Goal: Task Accomplishment & Management: Manage account settings

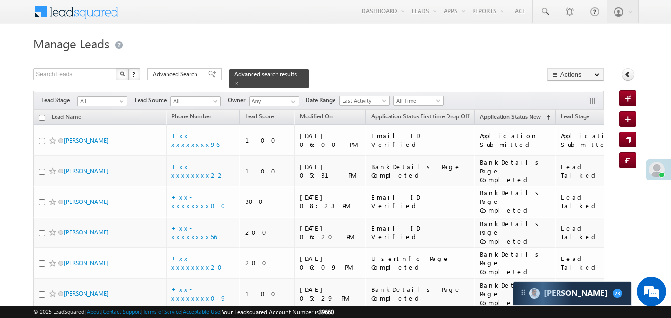
click at [329, 46] on h1 "Manage Leads" at bounding box center [335, 42] width 604 height 19
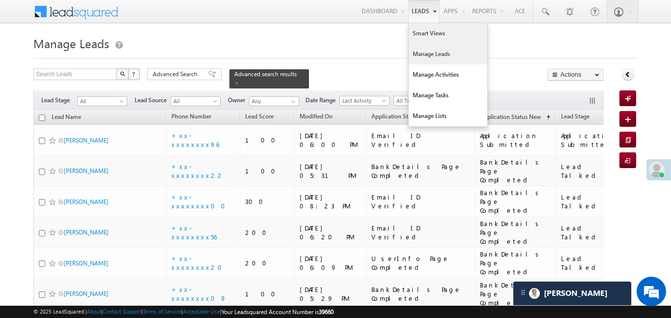
click at [425, 33] on link "Smart Views" at bounding box center [448, 33] width 79 height 21
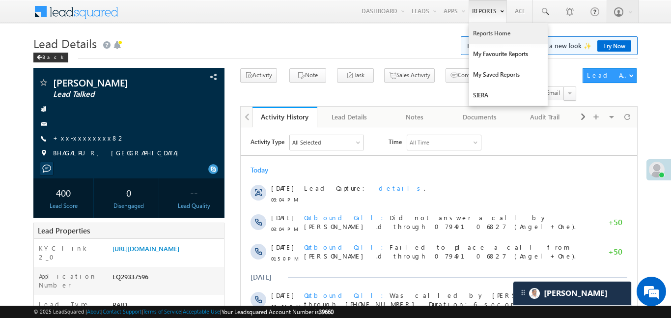
click at [487, 34] on link "Reports Home" at bounding box center [508, 33] width 79 height 21
drag, startPoint x: 487, startPoint y: 34, endPoint x: 487, endPoint y: 1, distance: 32.9
click at [486, 32] on link "Reports Home" at bounding box center [508, 33] width 79 height 21
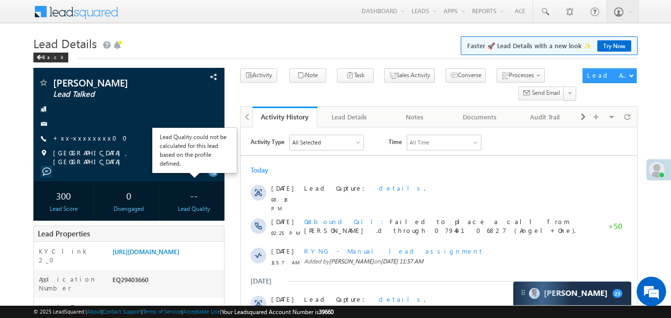
scroll to position [81, 0]
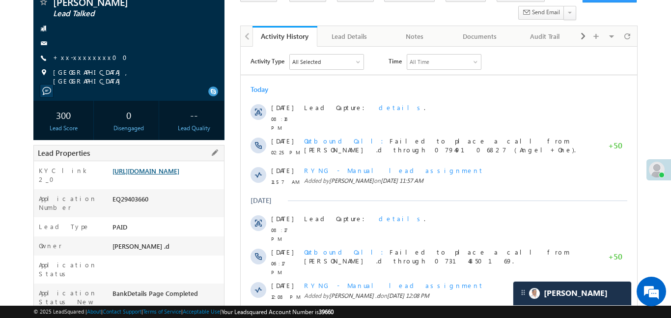
click at [179, 175] on link "[URL][DOMAIN_NAME]" at bounding box center [146, 171] width 67 height 8
click at [85, 57] on link "+xx-xxxxxxxx00" at bounding box center [93, 57] width 80 height 8
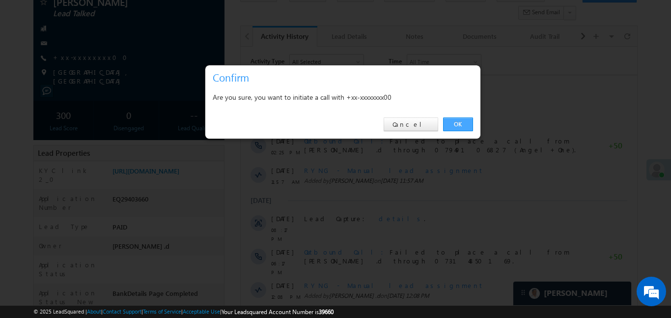
click at [455, 128] on link "OK" at bounding box center [458, 124] width 30 height 14
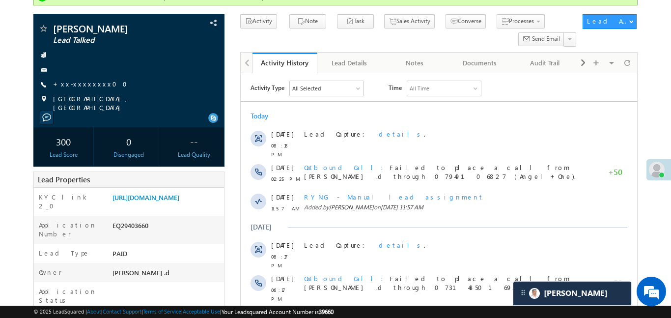
scroll to position [107, 0]
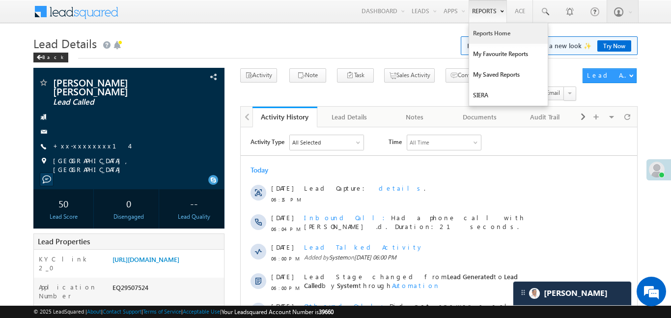
click at [497, 42] on link "Reports Home" at bounding box center [508, 33] width 79 height 21
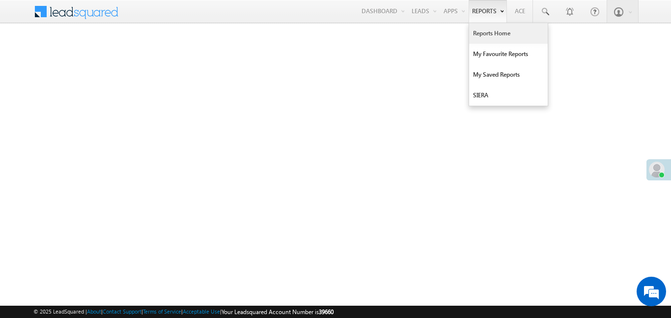
click at [485, 28] on link "Reports Home" at bounding box center [508, 33] width 79 height 21
click at [496, 37] on link "Reports Home" at bounding box center [508, 33] width 79 height 21
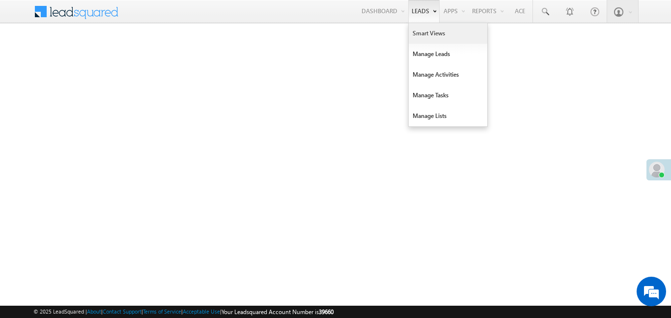
click at [446, 33] on link "Smart Views" at bounding box center [448, 33] width 79 height 21
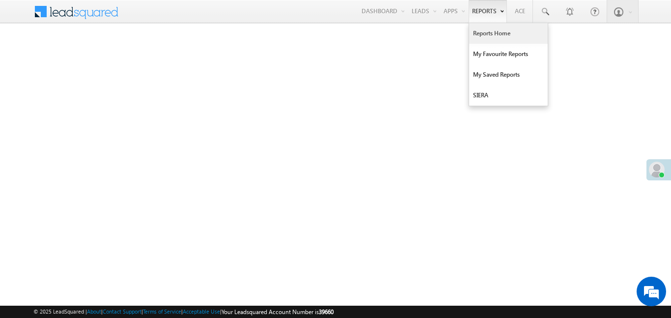
click at [492, 38] on link "Reports Home" at bounding box center [508, 33] width 79 height 21
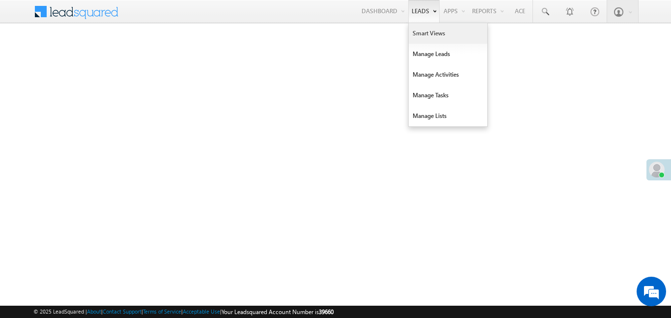
click at [437, 40] on link "Smart Views" at bounding box center [448, 33] width 79 height 21
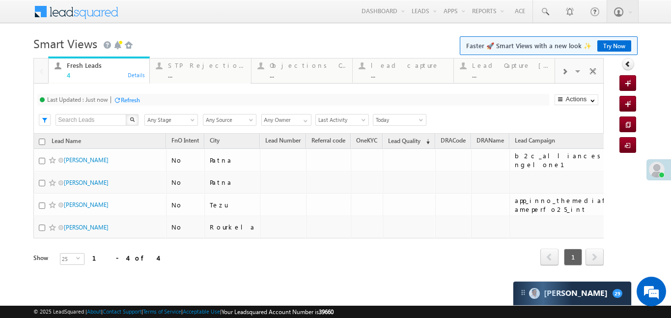
click at [561, 68] on div at bounding box center [564, 71] width 19 height 22
click at [629, 47] on link "Try Now" at bounding box center [615, 45] width 34 height 11
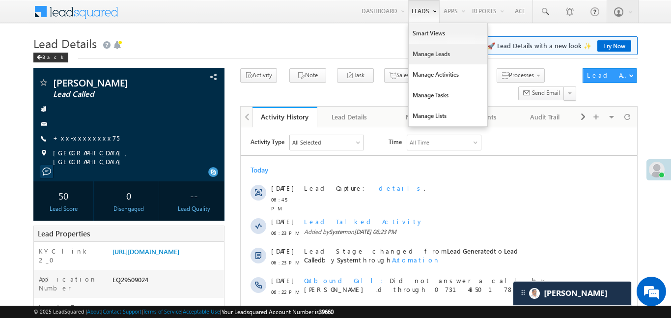
click at [430, 58] on link "Manage Leads" at bounding box center [448, 54] width 79 height 21
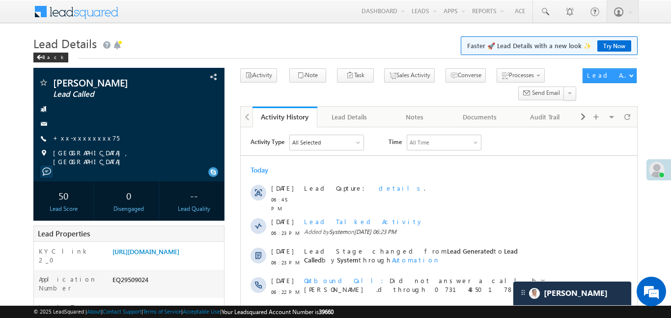
click at [0, 317] on div "© 2025 LeadSquared | About | Contact Support | Terms of Service | Acceptable Us…" at bounding box center [335, 312] width 671 height 12
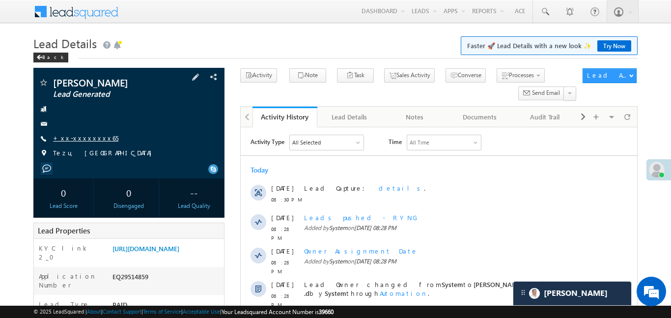
click at [80, 138] on link "+xx-xxxxxxxx65" at bounding box center [85, 138] width 65 height 8
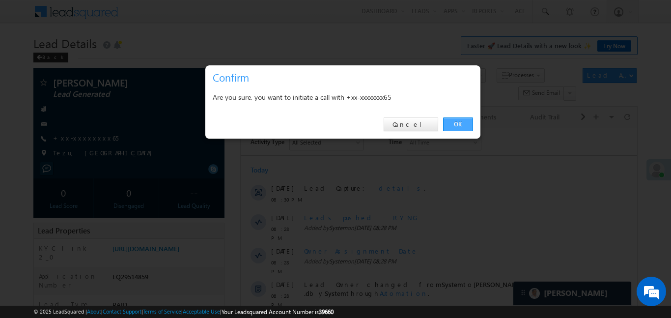
click at [461, 122] on link "OK" at bounding box center [458, 124] width 30 height 14
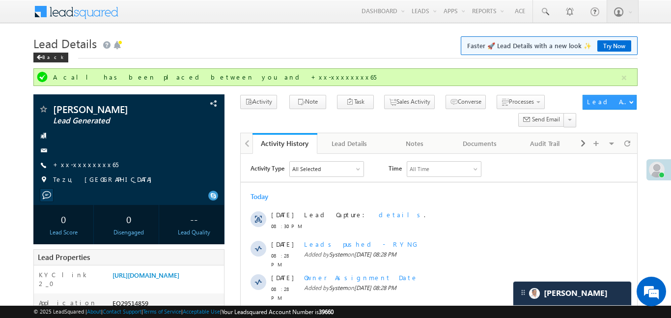
drag, startPoint x: 259, startPoint y: 24, endPoint x: 254, endPoint y: 43, distance: 20.4
click at [92, 162] on link "+xx-xxxxxxxx65" at bounding box center [85, 164] width 65 height 8
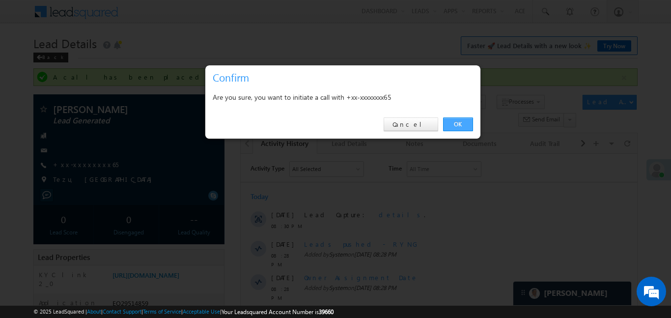
click at [457, 126] on link "OK" at bounding box center [458, 124] width 30 height 14
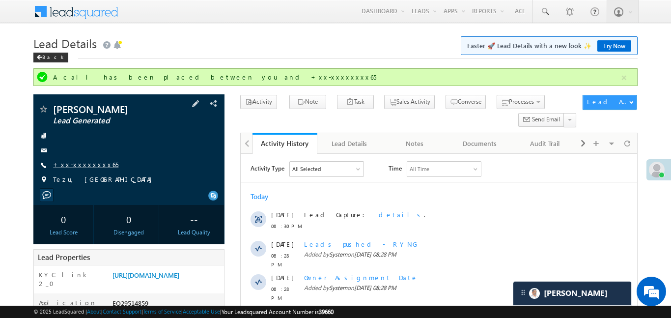
click at [75, 166] on span "+xx-xxxxxxxx65" at bounding box center [85, 165] width 65 height 10
click at [74, 165] on link "+xx-xxxxxxxx65" at bounding box center [85, 164] width 65 height 8
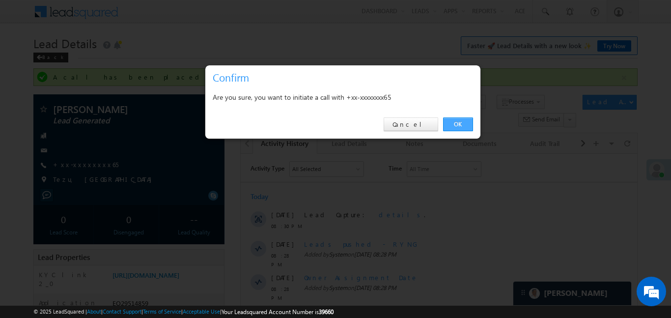
click at [461, 124] on link "OK" at bounding box center [458, 124] width 30 height 14
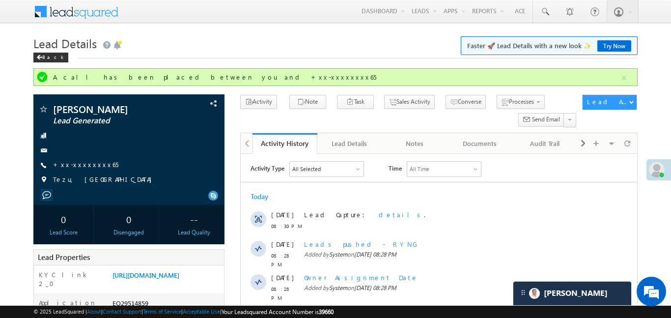
click at [458, 123] on div "Activity DRA Activation Successful Success_SIP Note Task Sales Activity Process…" at bounding box center [409, 113] width 338 height 36
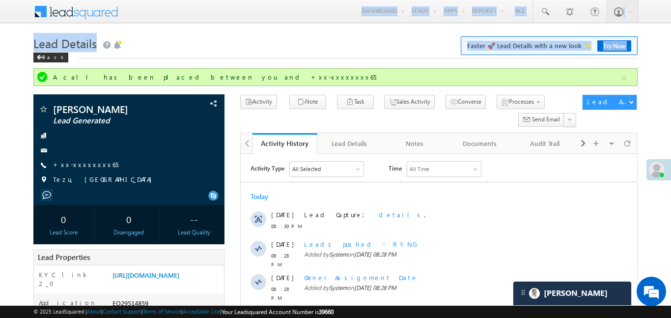
drag, startPoint x: 564, startPoint y: 50, endPoint x: 655, endPoint y: -6, distance: 106.4
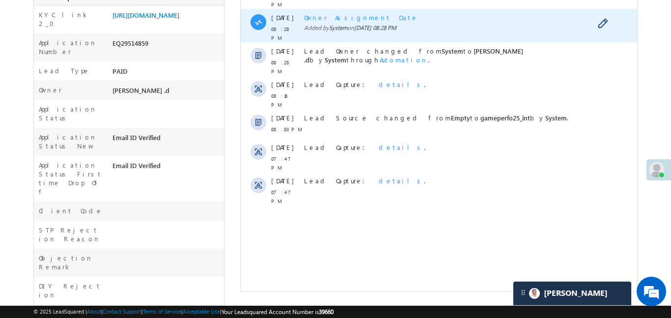
scroll to position [278, 0]
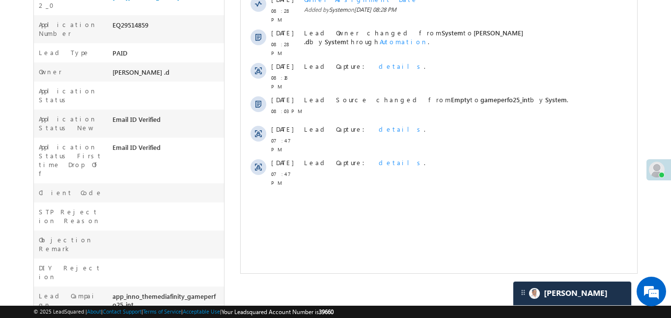
click at [238, 313] on span "Your Leadsquared Account Number is 39660" at bounding box center [278, 311] width 112 height 7
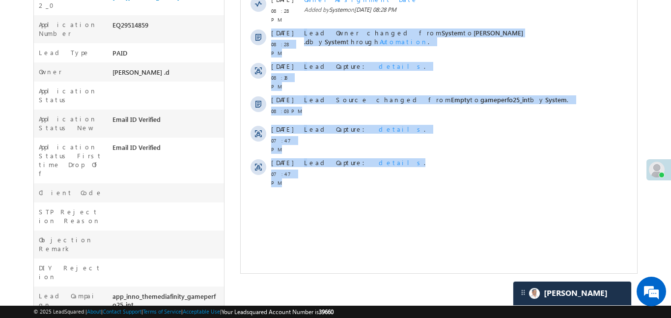
scroll to position [0, 0]
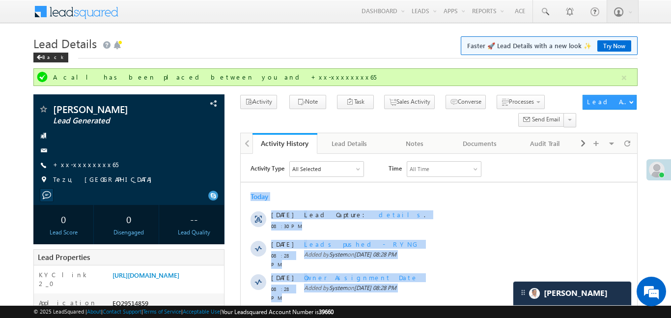
drag, startPoint x: 542, startPoint y: 433, endPoint x: 670, endPoint y: -36, distance: 487.1
click at [637, 154] on html "Activity Type All Selected Select All Sales Activities 1 Sales Activity Email A…" at bounding box center [438, 313] width 397 height 319
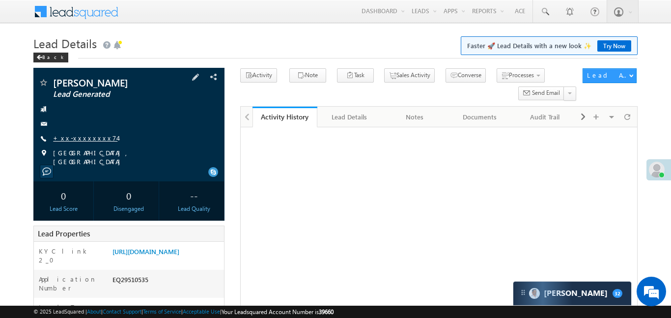
click at [88, 139] on link "+xx-xxxxxxxx74" at bounding box center [85, 138] width 64 height 8
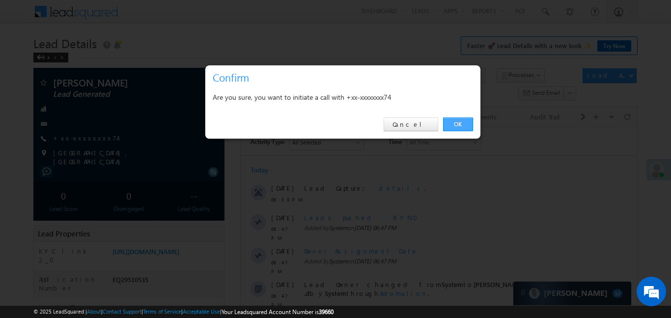
click at [452, 121] on link "OK" at bounding box center [458, 124] width 30 height 14
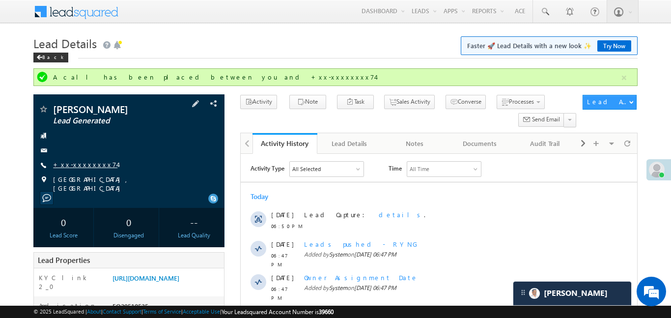
click at [84, 164] on link "+xx-xxxxxxxx74" at bounding box center [85, 164] width 64 height 8
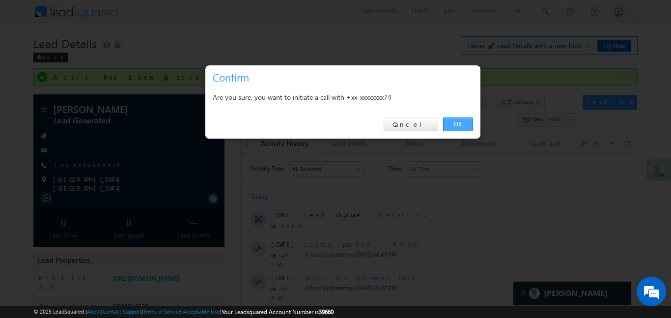
click at [457, 121] on link "OK" at bounding box center [458, 124] width 30 height 14
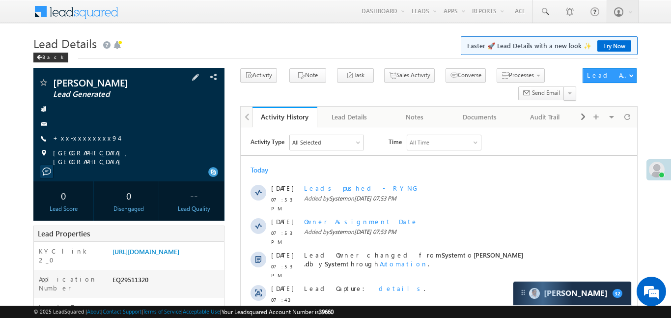
click at [89, 142] on span "+xx-xxxxxxxx94" at bounding box center [86, 139] width 66 height 10
click at [73, 143] on div "[PERSON_NAME] Lead Generated +xx-xxxxxxxx94" at bounding box center [128, 122] width 181 height 88
click at [68, 141] on link "+xx-xxxxxxxx94" at bounding box center [86, 138] width 66 height 8
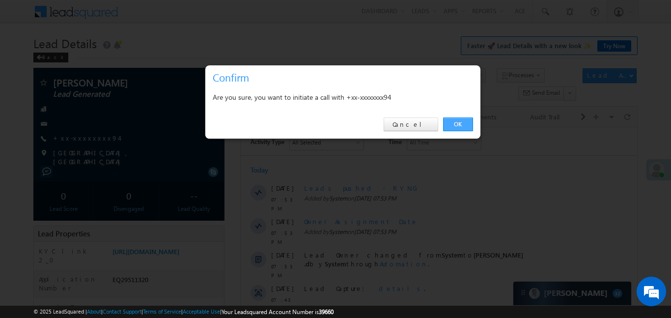
click at [462, 120] on link "OK" at bounding box center [458, 124] width 30 height 14
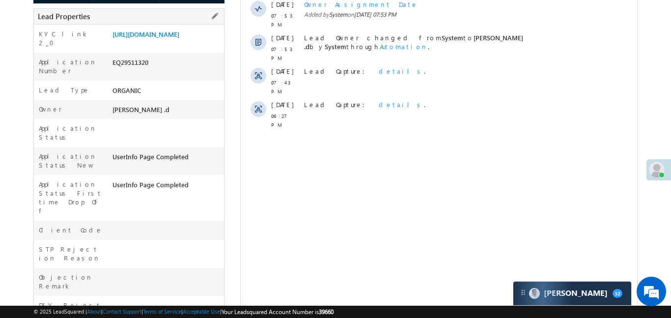
scroll to position [146, 0]
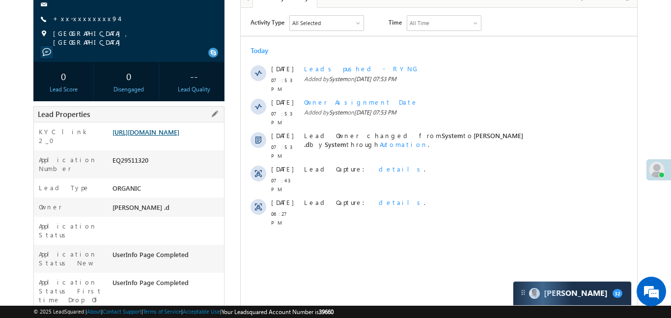
click at [179, 136] on link "[URL][DOMAIN_NAME]" at bounding box center [146, 132] width 67 height 8
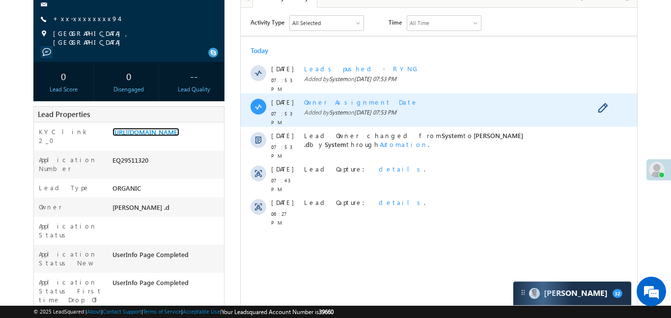
scroll to position [0, 0]
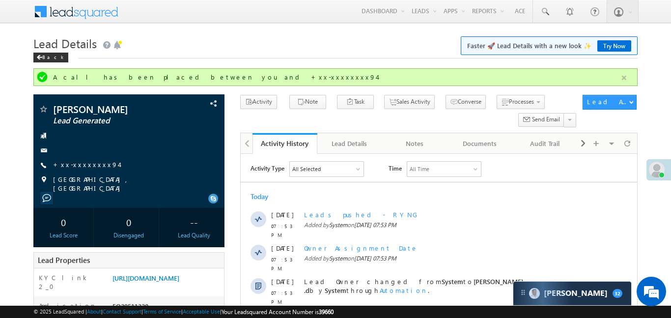
click at [622, 75] on button "button" at bounding box center [624, 78] width 12 height 12
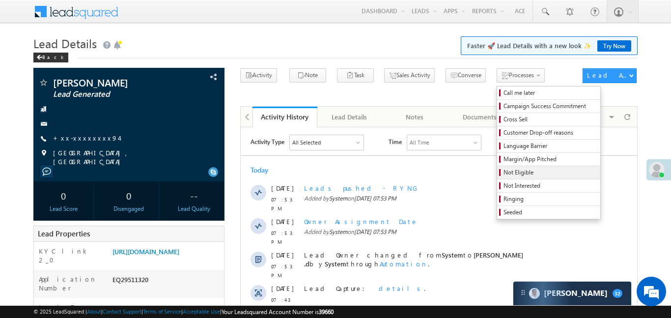
click at [511, 173] on span "Not Eligible" at bounding box center [550, 172] width 93 height 9
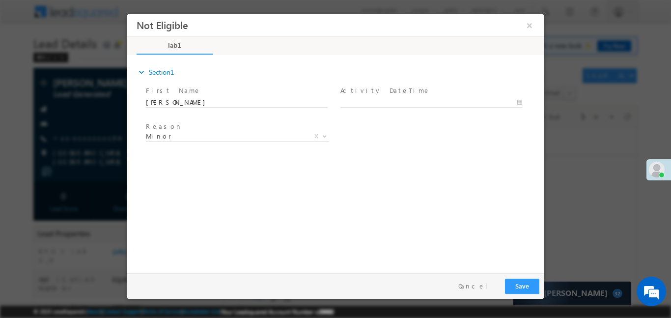
click at [393, 108] on span at bounding box center [431, 112] width 181 height 11
type input "24/09/25 8:40 PM"
click at [394, 104] on body "Not Eligible ×" at bounding box center [336, 140] width 418 height 255
click at [468, 167] on div "expand_more Section1 First Name *" at bounding box center [338, 162] width 413 height 212
click at [530, 286] on button "Save" at bounding box center [522, 285] width 34 height 15
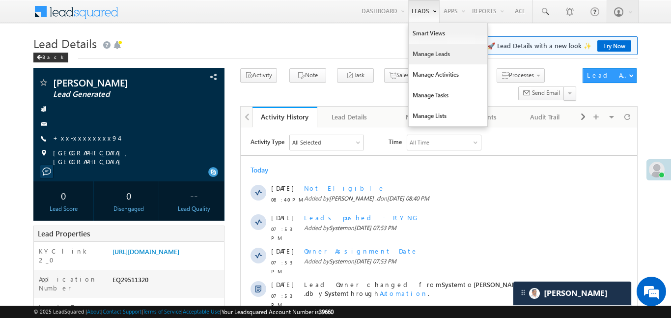
click at [425, 58] on link "Manage Leads" at bounding box center [448, 54] width 79 height 21
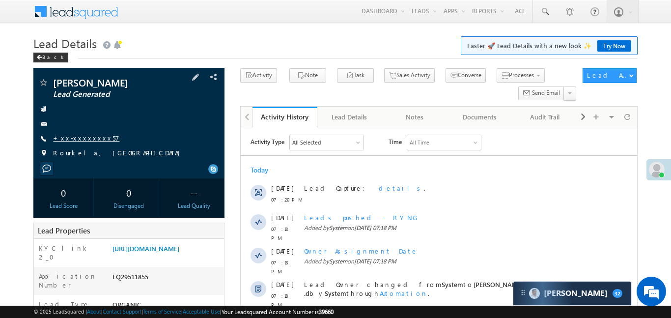
click at [93, 135] on link "+xx-xxxxxxxx57" at bounding box center [86, 138] width 66 height 8
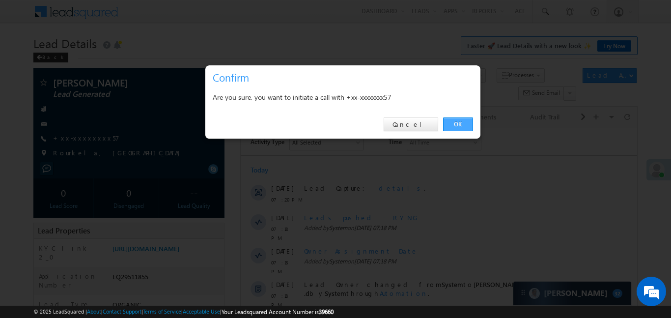
click at [461, 121] on link "OK" at bounding box center [458, 124] width 30 height 14
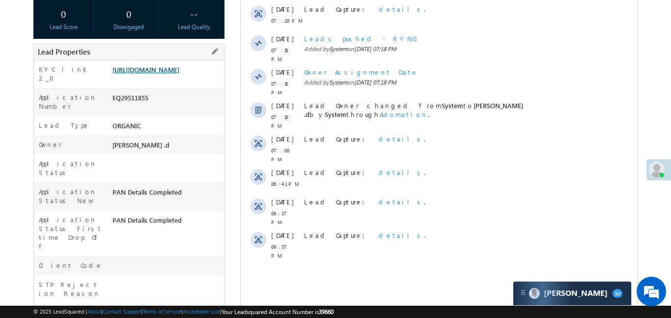
scroll to position [207, 0]
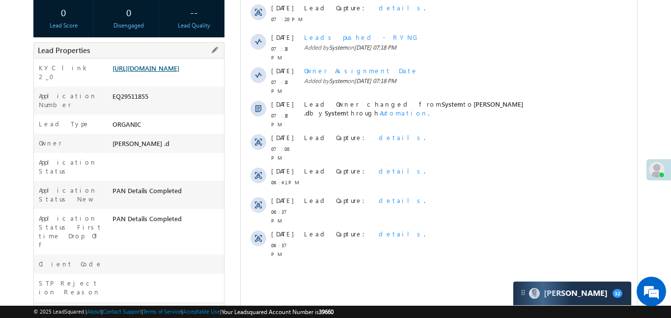
click at [175, 72] on link "https://angelbroking1-pk3em7sa.customui-test.leadsquared.com?leadId=f28abbe7-63…" at bounding box center [146, 68] width 67 height 8
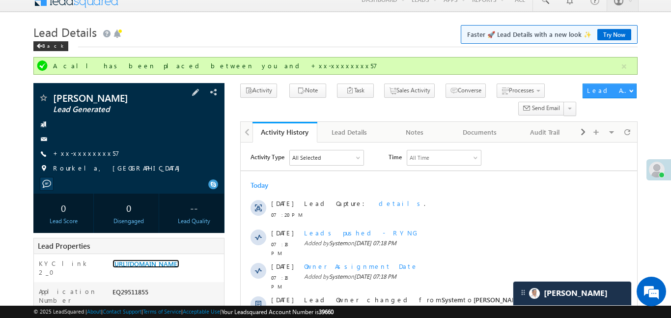
scroll to position [0, 0]
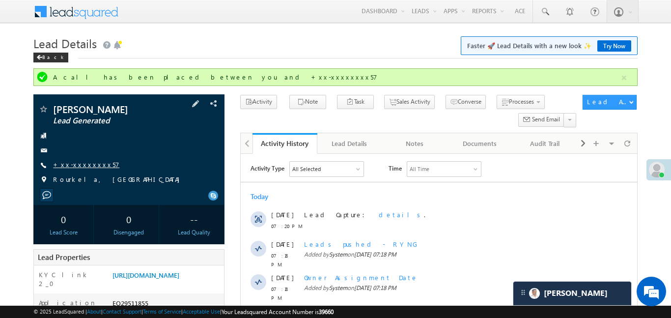
click at [86, 164] on link "+xx-xxxxxxxx57" at bounding box center [86, 164] width 66 height 8
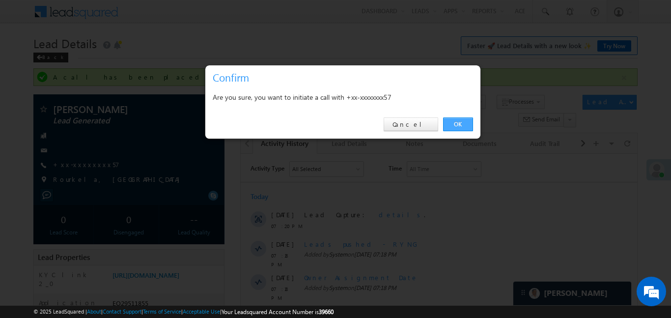
click at [458, 124] on link "OK" at bounding box center [458, 124] width 30 height 14
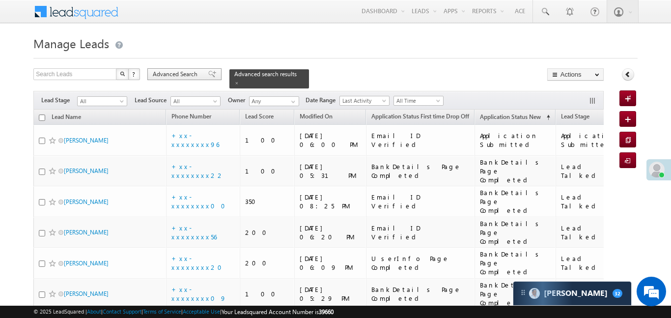
click at [181, 72] on span "Advanced Search" at bounding box center [177, 74] width 48 height 9
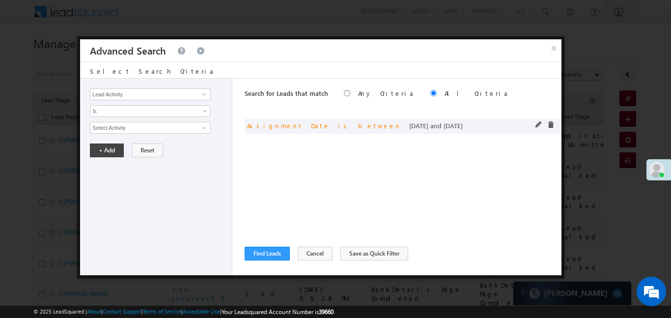
drag, startPoint x: 536, startPoint y: 129, endPoint x: 562, endPoint y: 90, distance: 47.0
click at [0, 0] on div at bounding box center [0, 0] width 0 height 0
click at [535, 125] on div "and Assignment Date is between 23/09/25 and 24/09/25" at bounding box center [403, 126] width 317 height 15
drag, startPoint x: 534, startPoint y: 124, endPoint x: 534, endPoint y: 3, distance: 121.4
click at [545, 55] on div "× Advanced Search Select Search Criteria Lead Activity Task Sales Group Prospec…" at bounding box center [321, 148] width 482 height 219
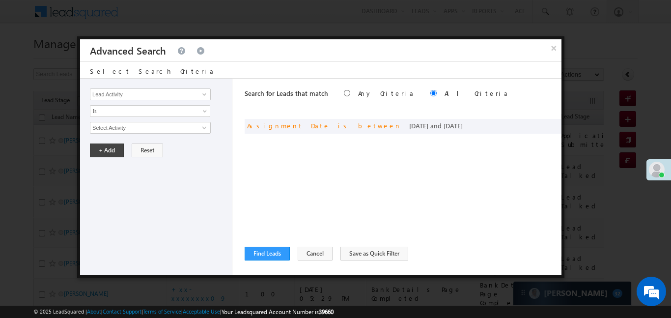
click at [424, 109] on div "Search for Leads that match Any Criteria All Criteria Note that the current tri…" at bounding box center [403, 94] width 317 height 31
click at [535, 124] on div "and Assignment Date is between 23/09/25 and 24/09/25" at bounding box center [403, 126] width 317 height 15
click at [538, 124] on span at bounding box center [539, 124] width 7 height 7
click at [197, 123] on link "Custom" at bounding box center [150, 128] width 120 height 12
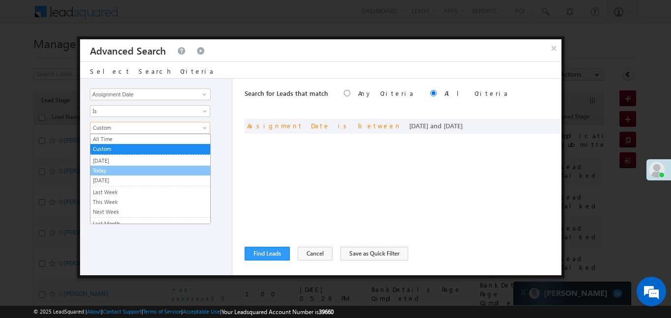
click at [145, 171] on link "Today" at bounding box center [150, 170] width 120 height 9
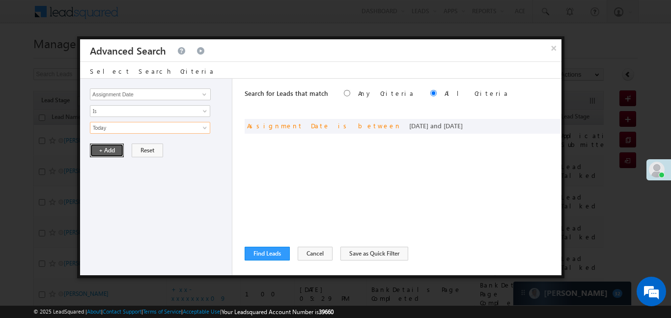
click at [105, 145] on button "+ Add" at bounding box center [107, 150] width 34 height 14
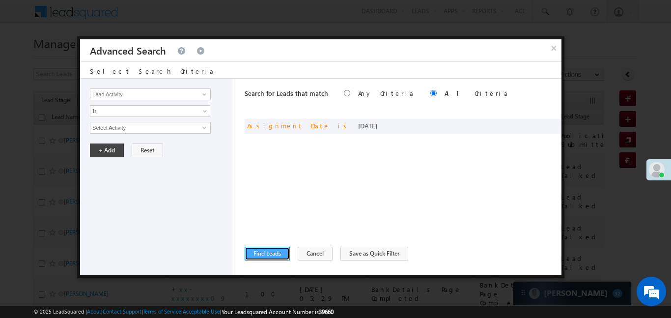
click at [269, 259] on button "Find Leads" at bounding box center [267, 254] width 45 height 14
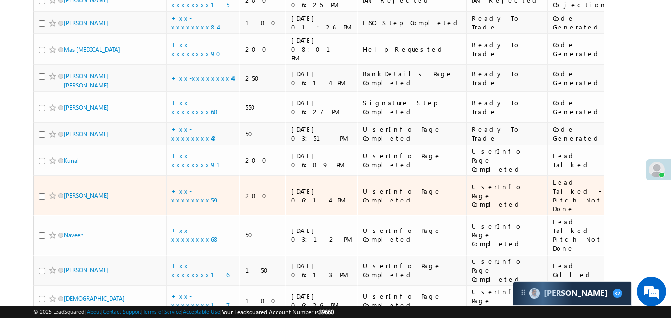
scroll to position [446, 0]
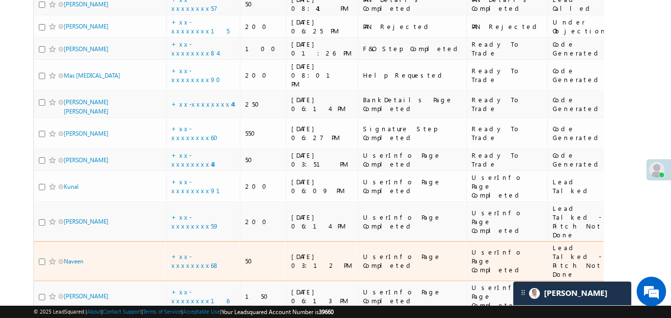
scroll to position [1034, 0]
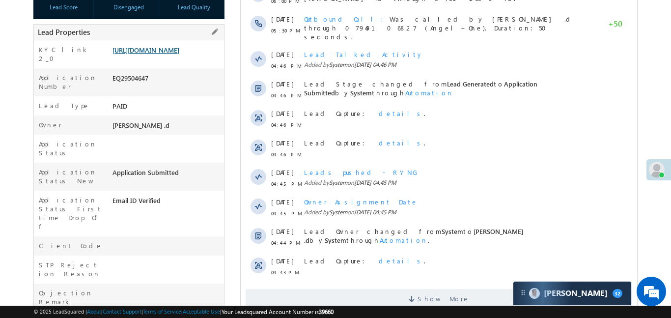
scroll to position [82, 0]
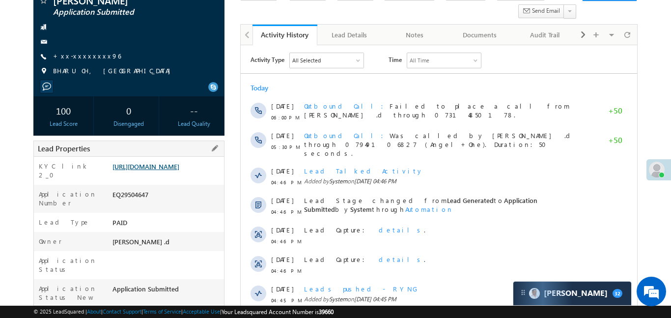
click at [162, 171] on link "[URL][DOMAIN_NAME]" at bounding box center [146, 166] width 67 height 8
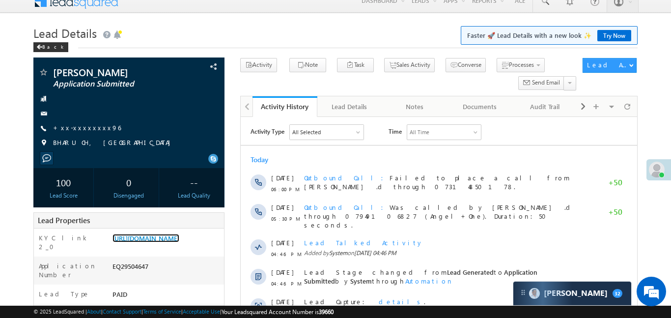
scroll to position [0, 0]
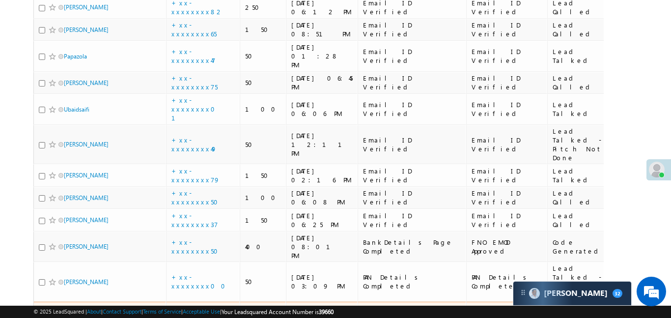
scroll to position [565, 0]
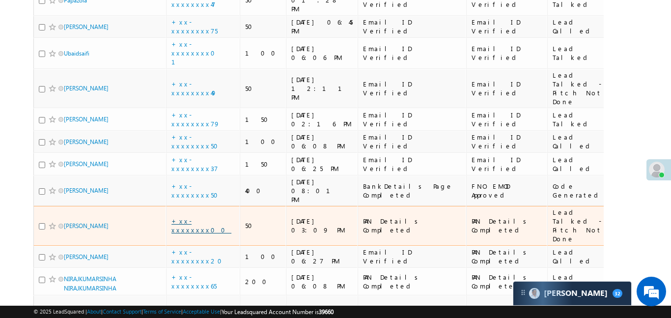
click at [190, 217] on link "+xx-xxxxxxxx00" at bounding box center [201, 225] width 60 height 17
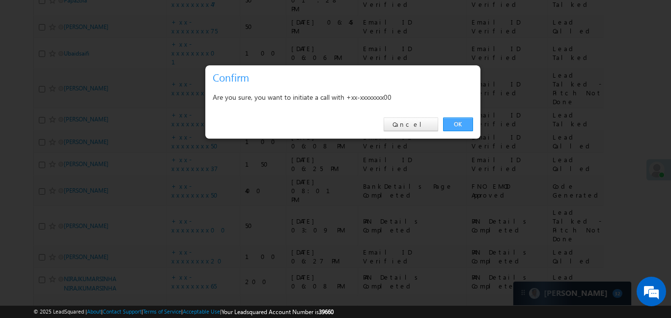
scroll to position [0, 0]
click at [453, 126] on link "OK" at bounding box center [458, 124] width 30 height 14
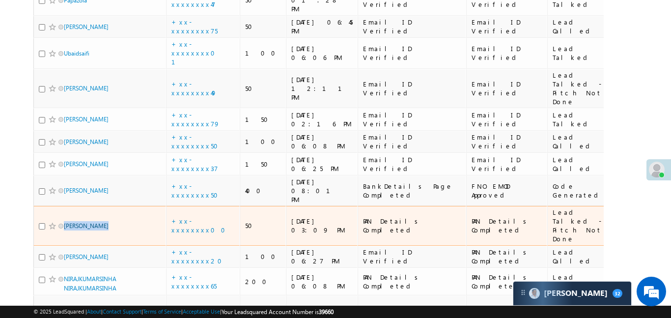
scroll to position [592, 0]
